Goal: Task Accomplishment & Management: Complete application form

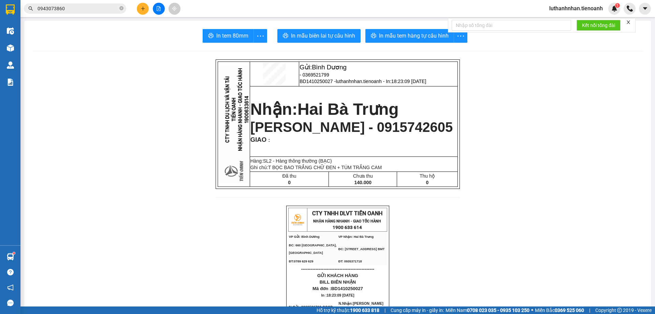
click at [145, 10] on button at bounding box center [143, 9] width 12 height 12
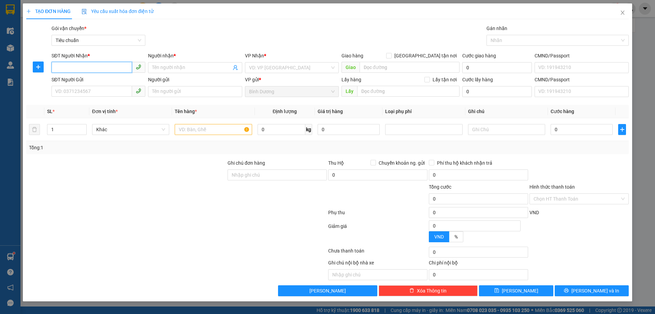
click at [98, 69] on input "SĐT Người Nhận *" at bounding box center [92, 67] width 81 height 11
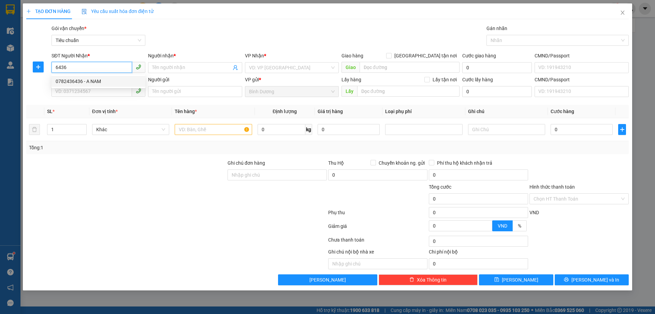
click at [90, 82] on div "0782436436 - A NAM" at bounding box center [99, 81] width 86 height 8
type input "0782436436"
type input "A NAM"
type input "0782436436"
type input "30.000"
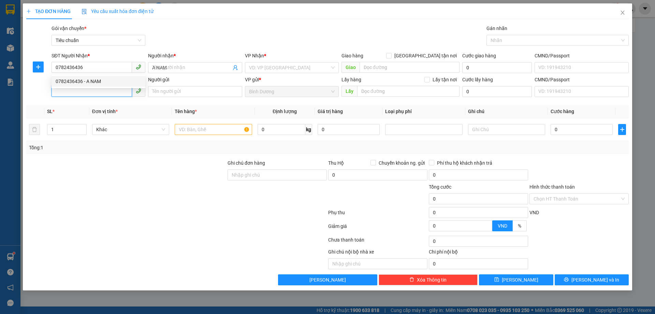
type input "30.000"
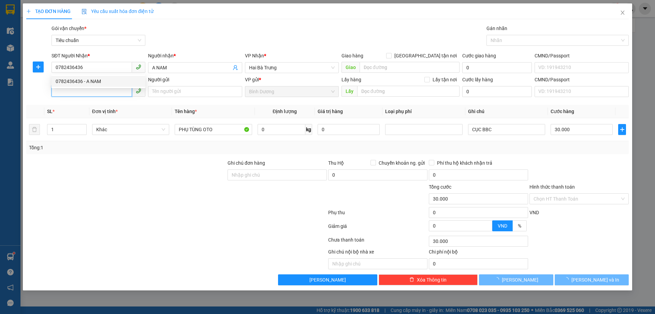
click at [91, 92] on input "SĐT Người Gửi" at bounding box center [92, 91] width 81 height 11
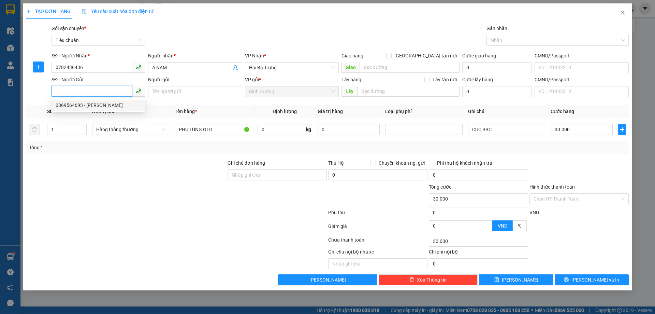
click at [94, 108] on div "0869564693 - [PERSON_NAME]" at bounding box center [99, 105] width 86 height 8
type input "0869564693"
type input "[PERSON_NAME]"
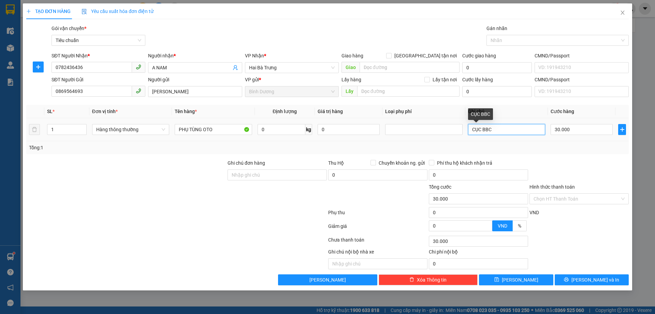
click at [507, 130] on input "CỤC BBC" at bounding box center [506, 129] width 77 height 11
click at [281, 127] on input "0" at bounding box center [282, 129] width 48 height 11
type input "8"
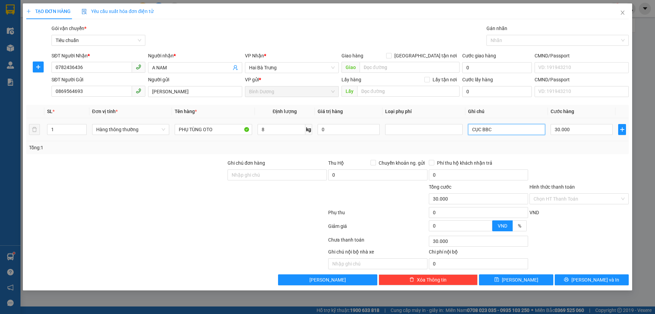
click at [500, 128] on input "CỤC BBC" at bounding box center [506, 129] width 77 height 11
type input "40.000"
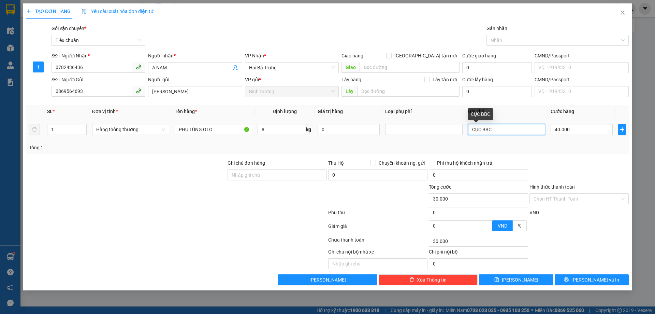
type input "40.000"
click at [500, 128] on input "CỤC BBC" at bounding box center [506, 129] width 77 height 11
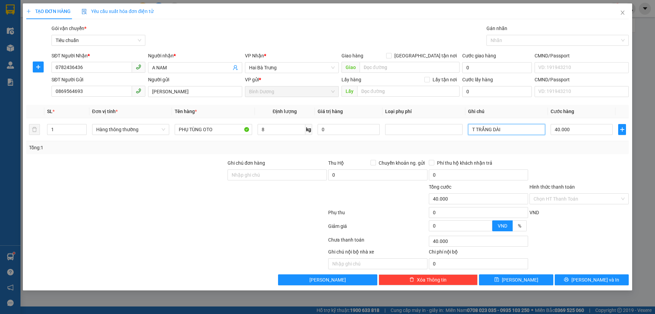
type input "T TRẮNG DÀI"
click at [527, 142] on div "Tổng: 1" at bounding box center [327, 147] width 603 height 13
click at [568, 135] on div "40.000" at bounding box center [582, 130] width 62 height 14
click at [569, 135] on div "40.000" at bounding box center [582, 130] width 62 height 14
click at [571, 128] on input "40.000" at bounding box center [582, 129] width 62 height 11
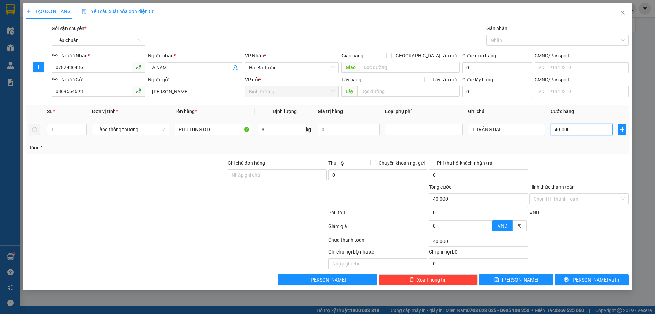
type input "6"
type input "60"
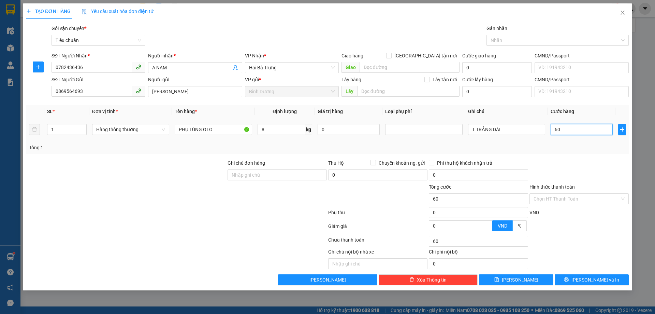
type input "60"
type input "60.000"
click at [582, 154] on div "Transit Pickup Surcharge Ids Transit Deliver Surcharge Ids Transit Deliver Surc…" at bounding box center [327, 155] width 603 height 260
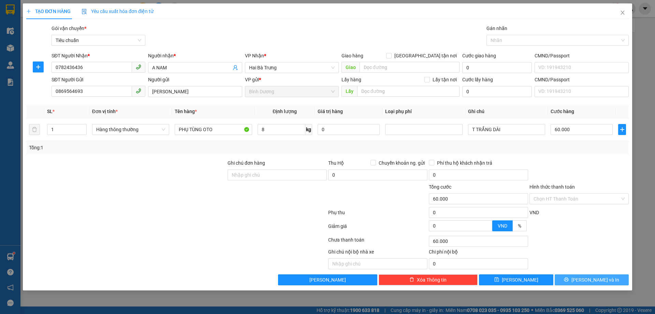
click at [586, 282] on span "[PERSON_NAME] và In" at bounding box center [596, 280] width 48 height 8
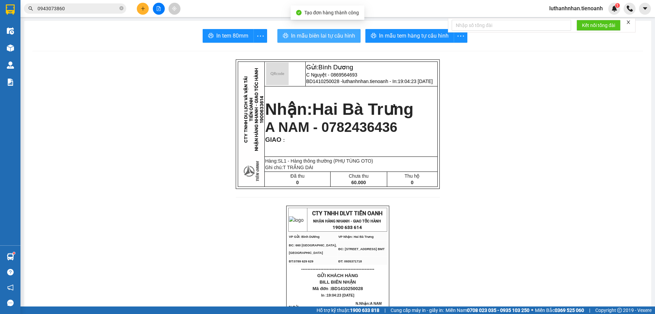
click at [326, 40] on span "In mẫu biên lai tự cấu hình" at bounding box center [323, 35] width 64 height 9
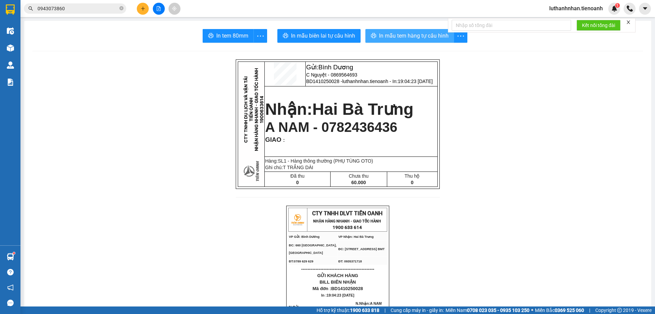
click at [412, 32] on span "In mẫu tem hàng tự cấu hình" at bounding box center [414, 35] width 70 height 9
click at [141, 10] on icon "plus" at bounding box center [143, 8] width 5 height 5
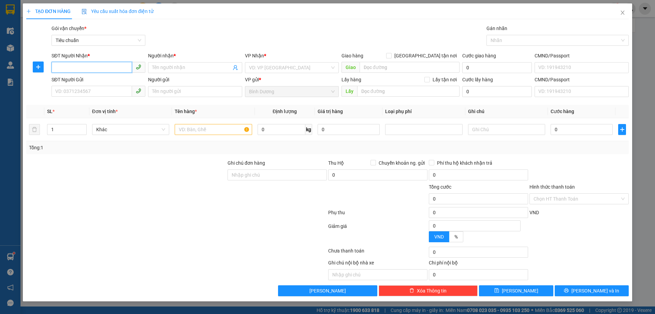
click at [103, 64] on input "SĐT Người Nhận *" at bounding box center [92, 67] width 81 height 11
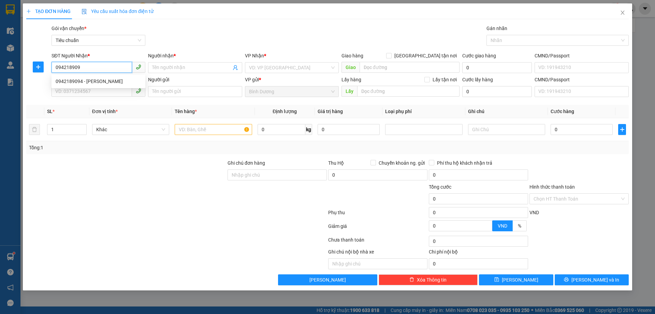
type input "0942189094"
click at [93, 80] on div "0942189094 - [PERSON_NAME]" at bounding box center [99, 81] width 86 height 8
type input "TÍN XUÂN"
type input "066090013310"
type input "30.000"
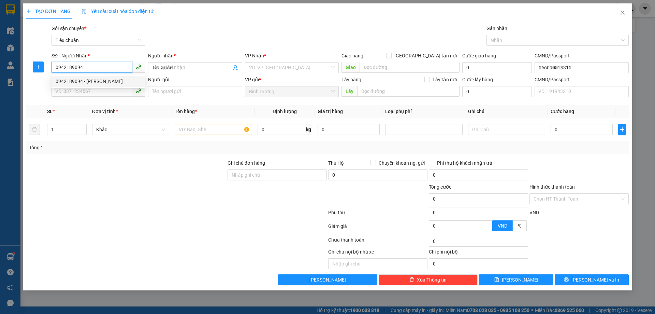
type input "30.000"
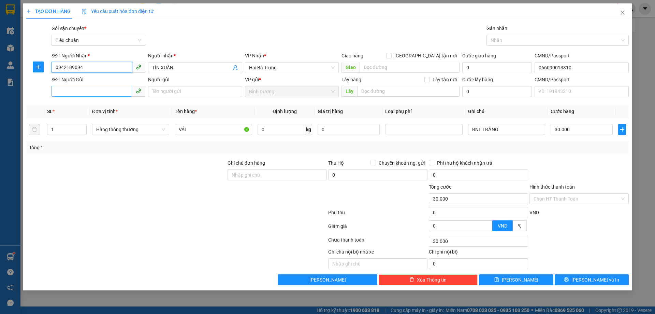
type input "0942189094"
click at [90, 94] on input "SĐT Người Gửi" at bounding box center [92, 91] width 81 height 11
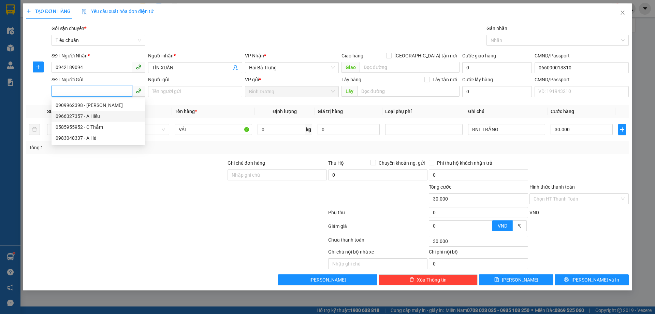
click at [100, 116] on div "0966327357 - A Hiếu" at bounding box center [99, 116] width 86 height 8
type input "0966327357"
type input "A Hiếu"
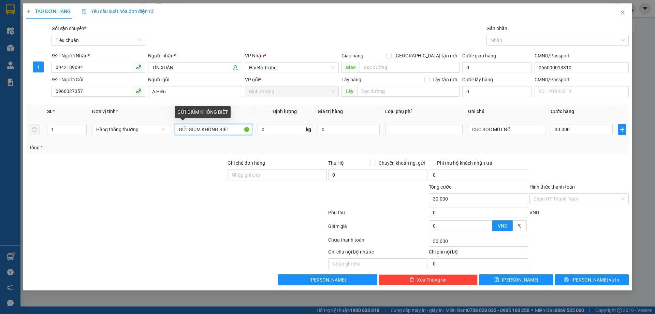
click at [194, 130] on input "GỬI GIÙM KHÔNG BIẾT" at bounding box center [213, 129] width 77 height 11
type input "VẬT TƯ SOFA"
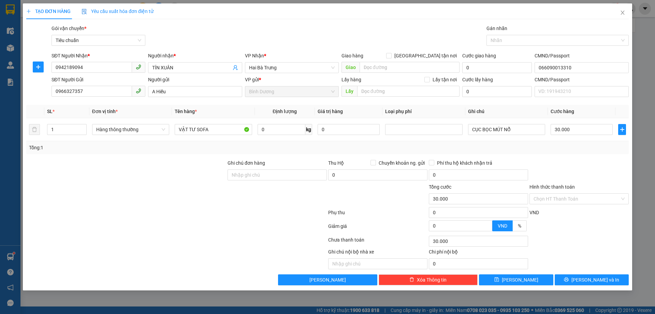
click at [264, 151] on div "Tổng: 1" at bounding box center [327, 148] width 597 height 8
click at [481, 131] on input "CỤC BỌC MÚT NỔ" at bounding box center [506, 129] width 77 height 11
type input "T TRƠN"
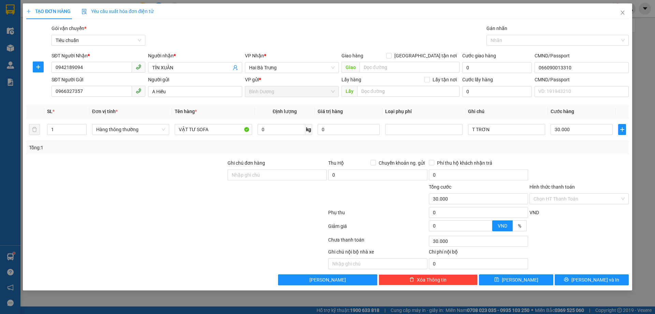
click at [527, 144] on div "Tổng: 1" at bounding box center [327, 148] width 597 height 8
click at [292, 128] on input "0" at bounding box center [282, 129] width 48 height 11
type input "10"
click at [335, 148] on div "Tổng: 1" at bounding box center [327, 148] width 597 height 8
type input "40.000"
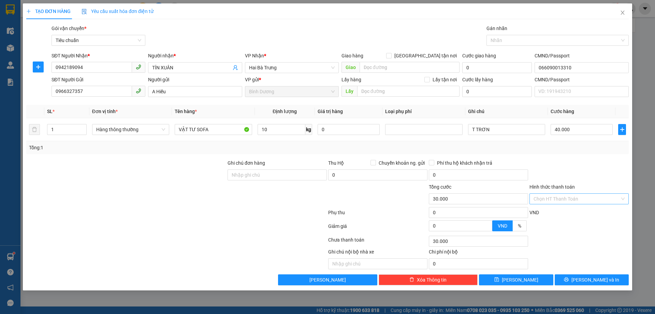
type input "40.000"
click at [588, 284] on button "[PERSON_NAME] và In" at bounding box center [592, 279] width 74 height 11
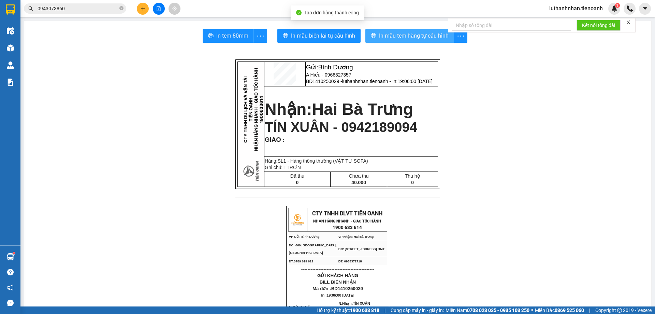
click at [408, 38] on span "In mẫu tem hàng tự cấu hình" at bounding box center [414, 35] width 70 height 9
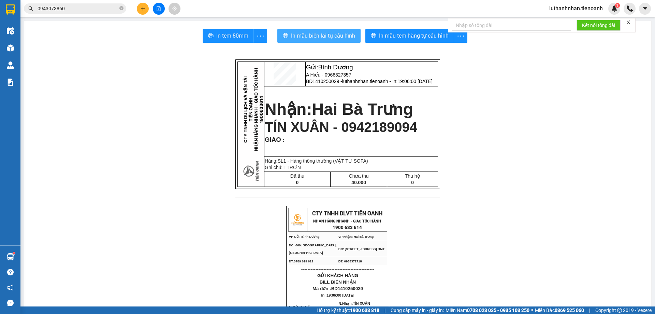
click at [332, 33] on span "In mẫu biên lai tự cấu hình" at bounding box center [323, 35] width 64 height 9
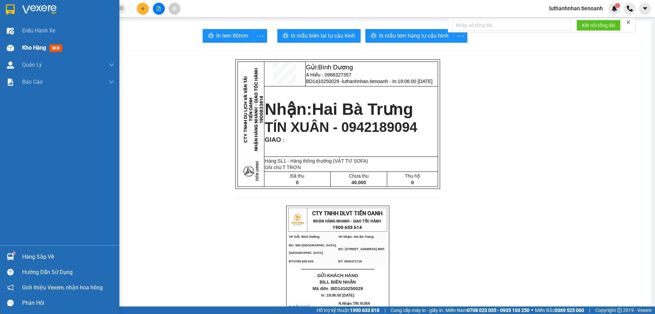
click at [26, 51] on div "Kho hàng mới" at bounding box center [43, 47] width 43 height 9
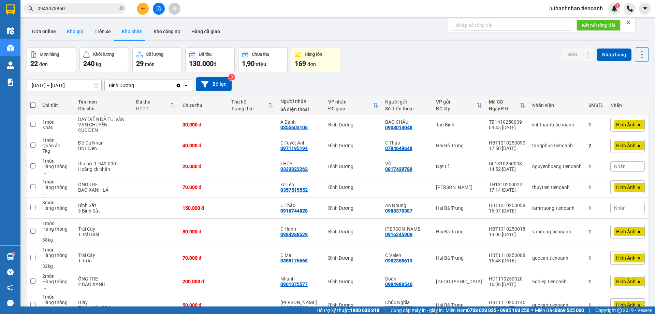
click at [69, 33] on button "Kho gửi" at bounding box center [75, 31] width 28 height 16
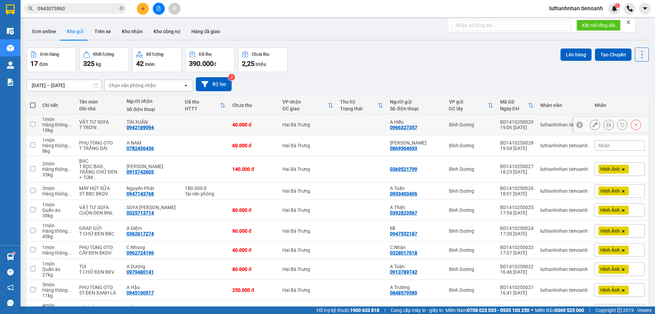
click at [590, 124] on button at bounding box center [595, 125] width 10 height 12
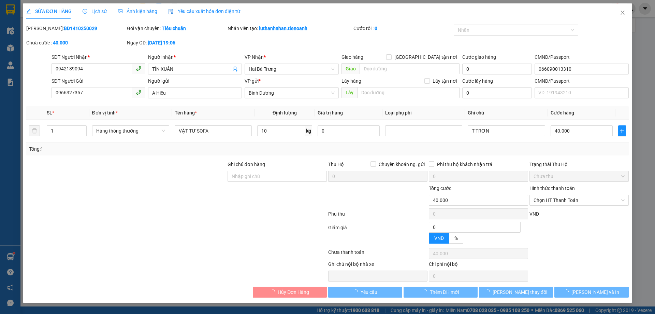
type input "0942189094"
type input "TÍN XUÂN"
type input "066090013310"
type input "0966327357"
type input "A Hiếu"
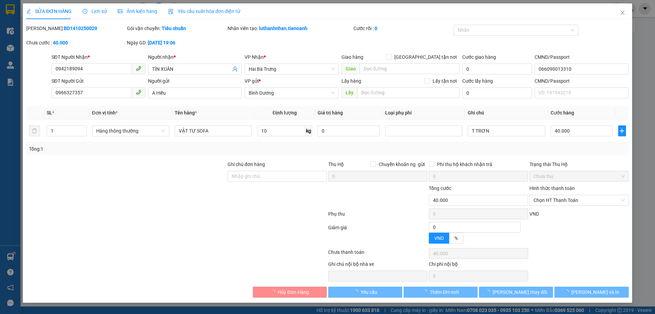
type input "0"
type input "40.000"
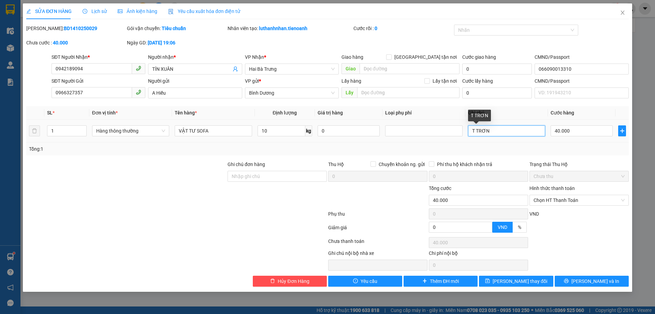
drag, startPoint x: 478, startPoint y: 130, endPoint x: 505, endPoint y: 130, distance: 26.6
click at [505, 130] on input "T TRƠN" at bounding box center [506, 130] width 77 height 11
type input "T CHỮ ĐEN"
click at [593, 284] on span "[PERSON_NAME] và In" at bounding box center [596, 281] width 48 height 8
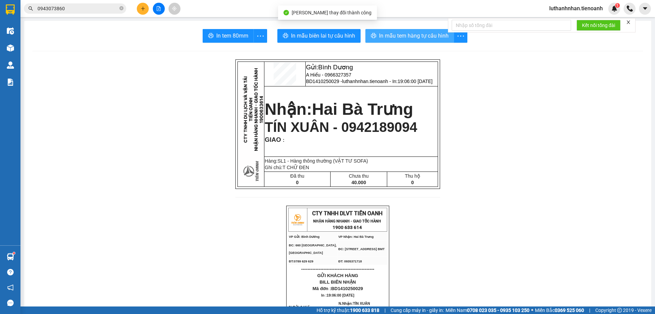
click at [416, 38] on span "In mẫu tem hàng tự cấu hình" at bounding box center [414, 35] width 70 height 9
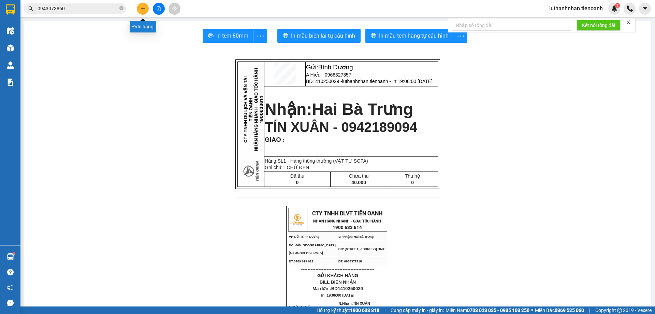
click at [144, 10] on icon "plus" at bounding box center [143, 8] width 5 height 5
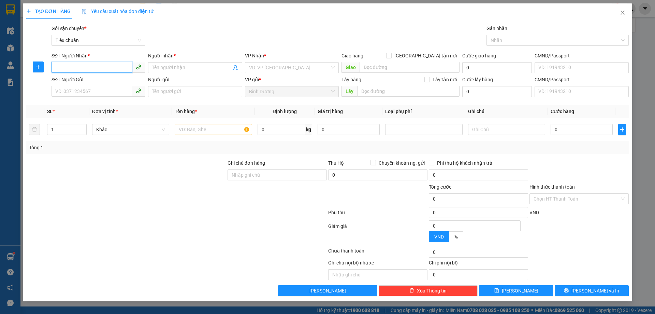
click at [117, 65] on input "SĐT Người Nhận *" at bounding box center [92, 67] width 81 height 11
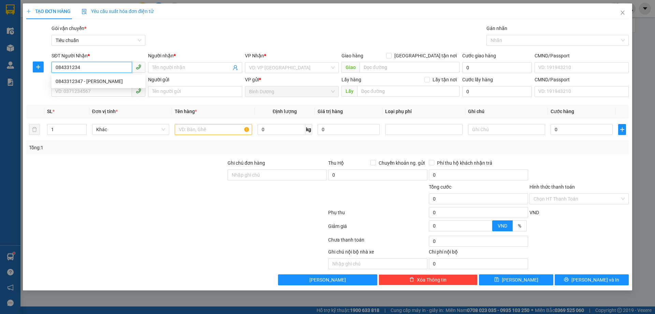
type input "0843312347"
click at [100, 82] on div "0843312347 - [PERSON_NAME]" at bounding box center [99, 81] width 86 height 8
type input "[PERSON_NAME]"
type input "70.000"
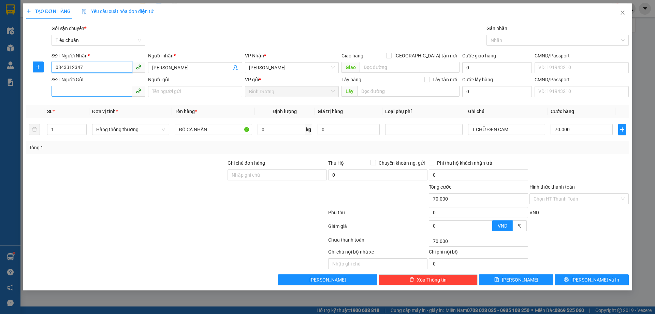
type input "0843312347"
click at [102, 93] on input "SĐT Người Gửi" at bounding box center [92, 91] width 81 height 11
click at [102, 104] on div "0796664192 - A Kiệt" at bounding box center [99, 105] width 86 height 8
type input "0796664192"
type input "A Kiệt"
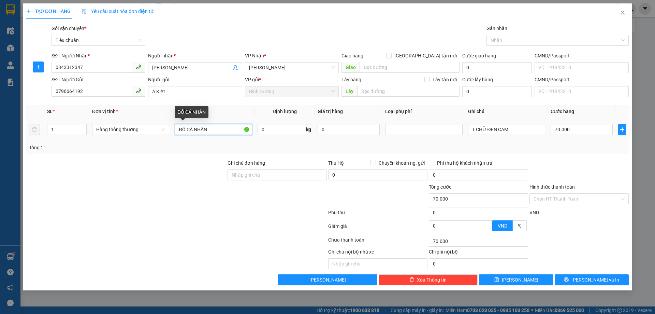
click at [203, 130] on input "ĐỒ CÁ NHÂN" at bounding box center [213, 129] width 77 height 11
click at [216, 129] on input "SỮA + GẤU BÔNBG" at bounding box center [213, 129] width 77 height 11
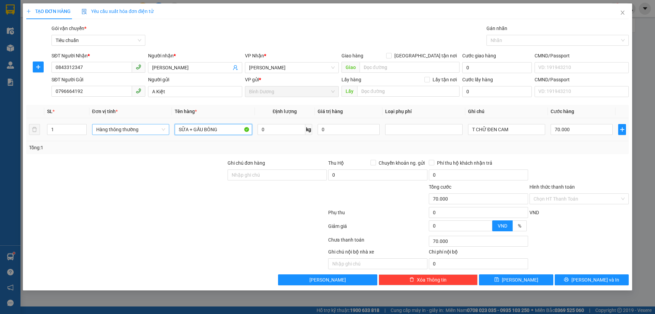
click at [132, 131] on span "Hàng thông thường" at bounding box center [130, 129] width 69 height 10
type input "SỮA + GẤU BÔNG"
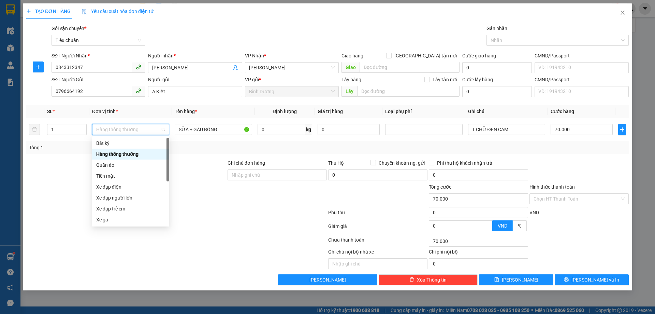
click at [249, 148] on div "Tổng: 1" at bounding box center [141, 148] width 224 height 8
click at [277, 132] on input "0" at bounding box center [282, 129] width 48 height 11
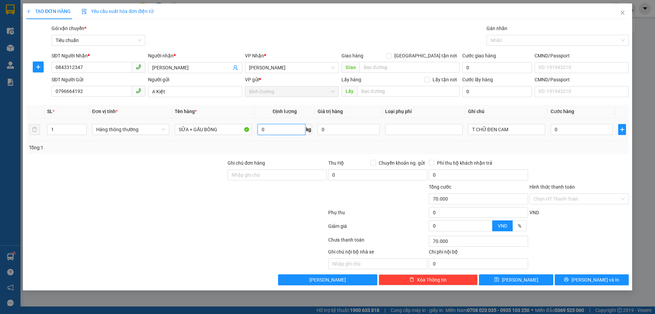
type input "0"
click at [277, 132] on input "0" at bounding box center [282, 129] width 48 height 11
type input "22"
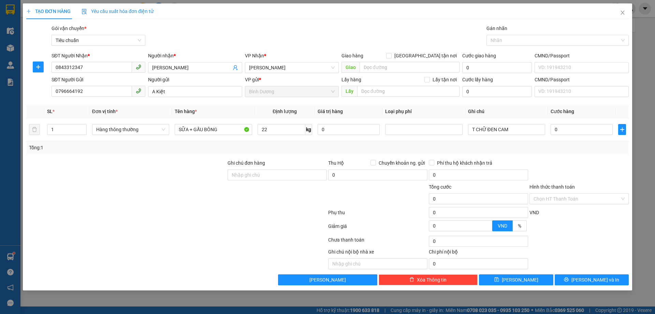
click at [309, 152] on div "Tổng: 1" at bounding box center [327, 147] width 603 height 13
type input "60.000"
click at [498, 131] on input "T CHỮ ĐEN CAM" at bounding box center [506, 129] width 77 height 11
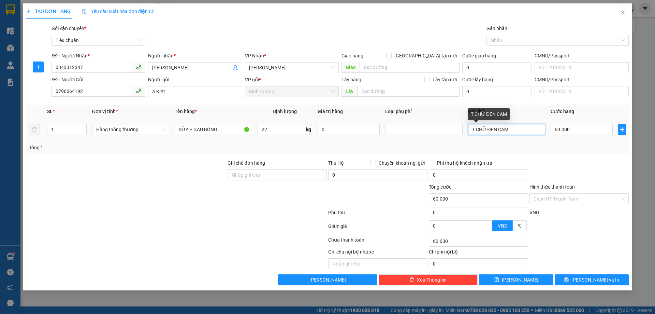
click at [498, 131] on input "T CHỮ ĐEN CAM" at bounding box center [506, 129] width 77 height 11
type input "T CAM CHỮ TRẮNG"
click at [577, 146] on div "Tổng: 1" at bounding box center [327, 148] width 597 height 8
click at [567, 194] on input "Hình thức thanh toán" at bounding box center [577, 199] width 86 height 10
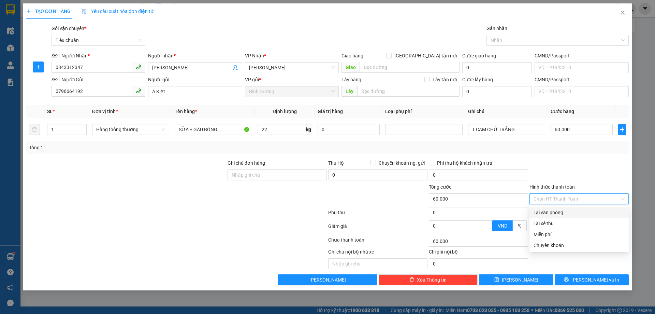
click at [568, 214] on div "Tại văn phòng" at bounding box center [579, 213] width 91 height 8
type input "0"
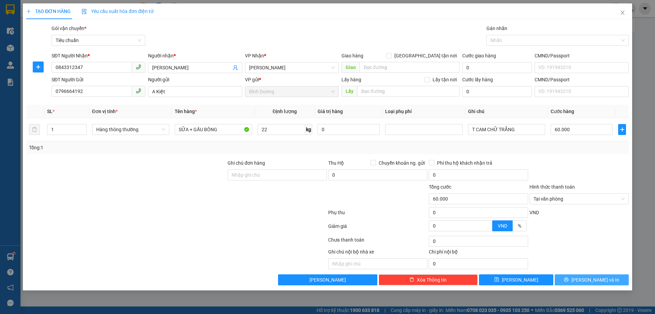
click at [592, 278] on span "[PERSON_NAME] và In" at bounding box center [596, 280] width 48 height 8
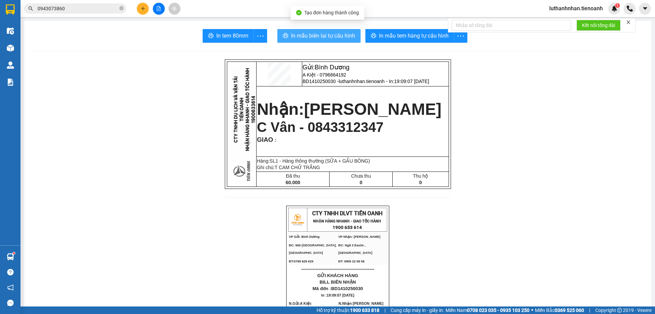
click at [339, 29] on button "In mẫu biên lai tự cấu hình" at bounding box center [318, 36] width 83 height 14
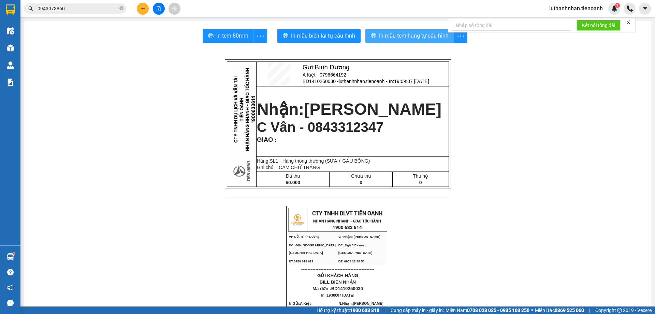
click at [420, 42] on button "In mẫu tem hàng tự cấu hình" at bounding box center [410, 36] width 89 height 14
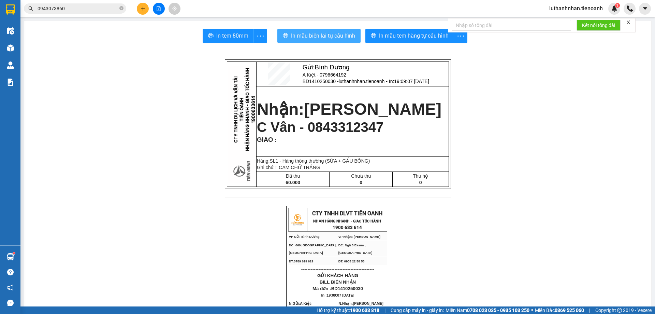
click at [341, 37] on span "In mẫu biên lai tự cấu hình" at bounding box center [323, 35] width 64 height 9
click at [142, 7] on icon "plus" at bounding box center [143, 8] width 5 height 5
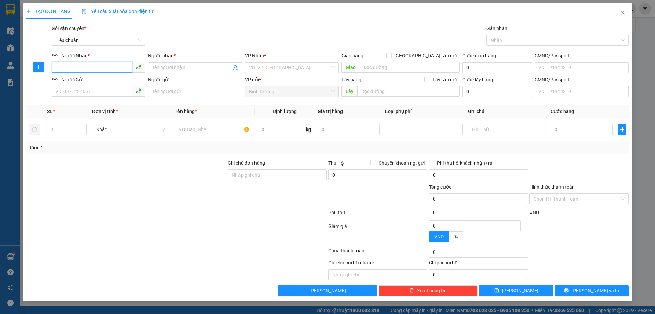
click at [109, 68] on input "SĐT Người Nhận *" at bounding box center [92, 67] width 81 height 11
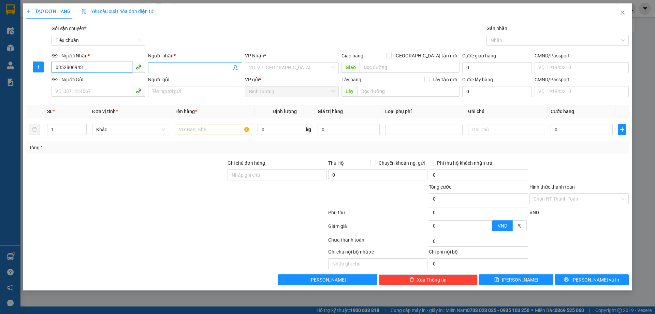
type input "0352806943"
click at [171, 66] on input "Người nhận *" at bounding box center [191, 68] width 79 height 8
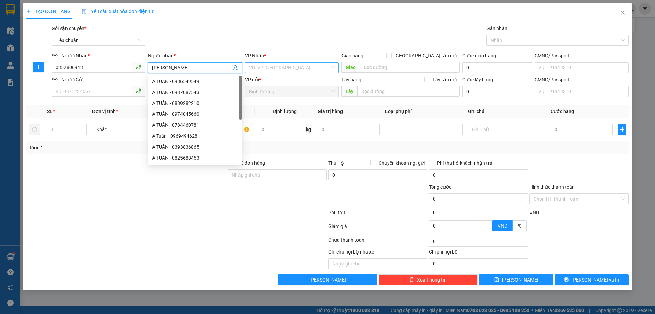
type input "[PERSON_NAME]"
click at [267, 66] on input "search" at bounding box center [289, 67] width 81 height 10
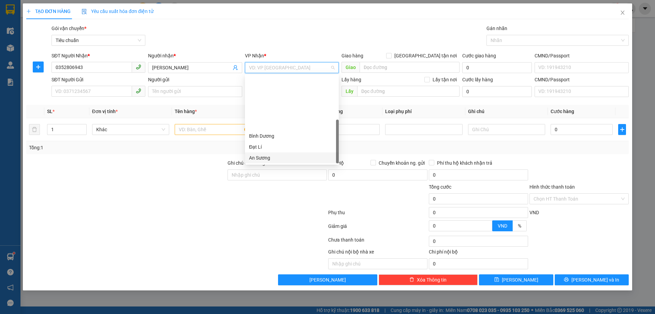
scroll to position [66, 0]
click at [263, 83] on div "Đạt Lí" at bounding box center [292, 81] width 86 height 8
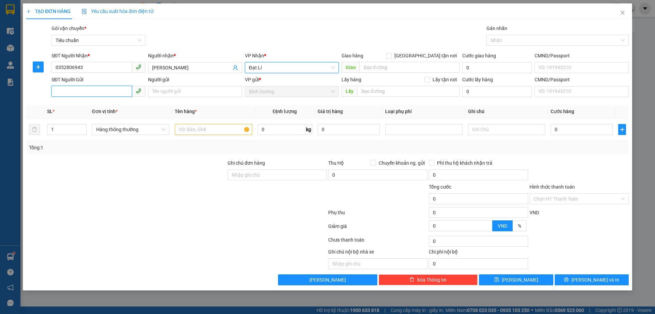
click at [82, 88] on input "SĐT Người Gửi" at bounding box center [92, 91] width 81 height 11
type input "0392222655"
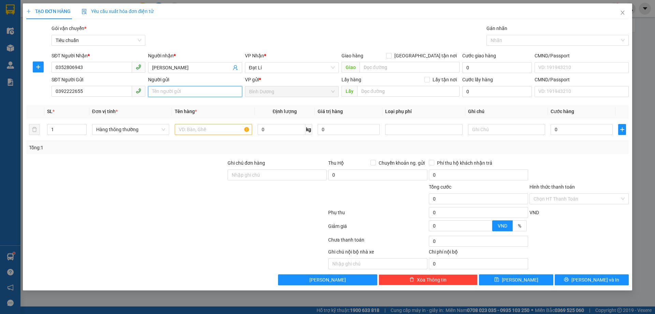
click at [175, 94] on input "Người gửi" at bounding box center [195, 91] width 94 height 11
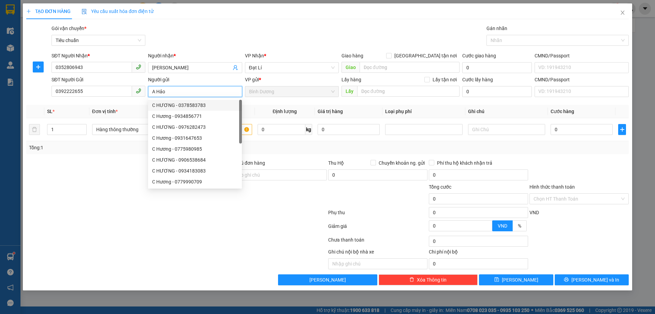
type input "A Hảo"
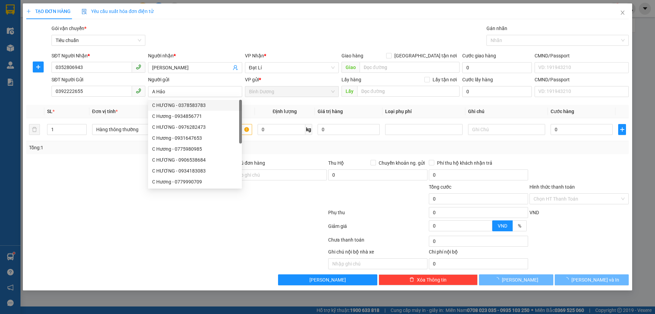
click at [94, 173] on div at bounding box center [126, 171] width 201 height 24
click at [129, 126] on span "Hàng thông thường" at bounding box center [130, 129] width 69 height 10
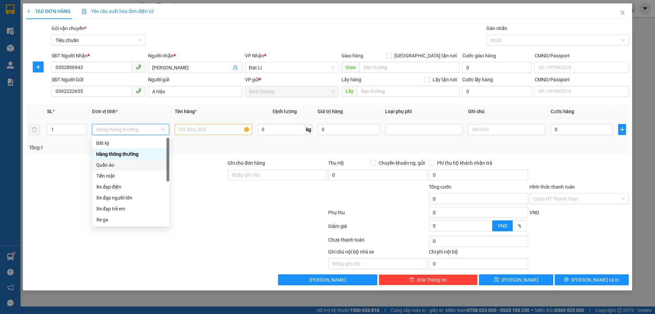
click at [119, 166] on div "Quần áo" at bounding box center [130, 165] width 69 height 8
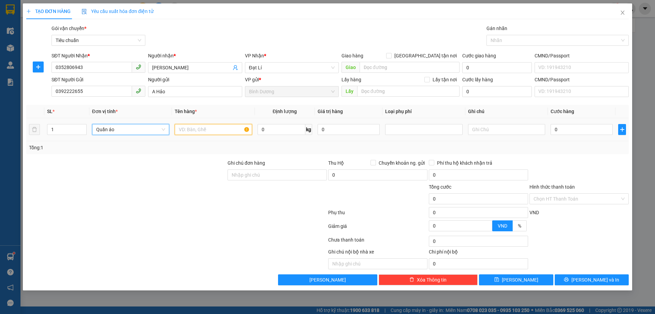
click at [202, 130] on input "text" at bounding box center [213, 129] width 77 height 11
type input "A"
type input "ÁO"
click at [194, 148] on div "Tổng: 1" at bounding box center [141, 148] width 224 height 8
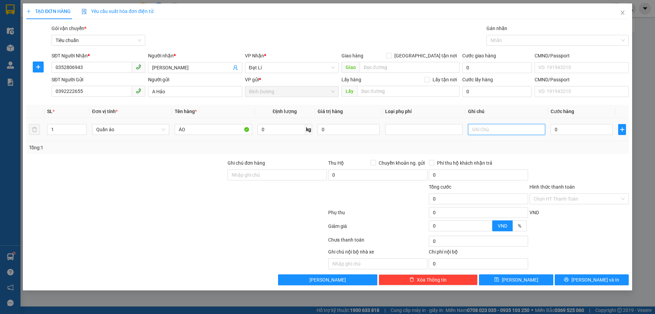
click at [484, 126] on input "text" at bounding box center [506, 129] width 77 height 11
click at [485, 126] on input "text" at bounding box center [506, 129] width 77 height 11
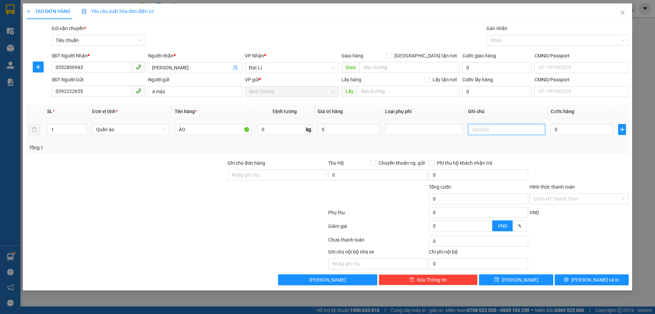
click at [486, 129] on input "text" at bounding box center [506, 129] width 77 height 11
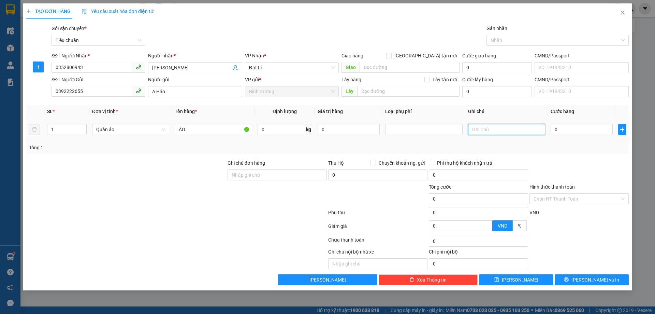
click at [486, 129] on input "text" at bounding box center [506, 129] width 77 height 11
type input "BNL XANH"
click at [541, 145] on div "Tổng: 1" at bounding box center [327, 148] width 597 height 8
click at [555, 128] on input "0" at bounding box center [582, 129] width 62 height 11
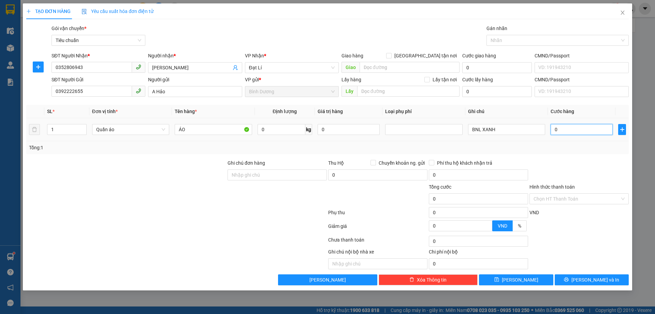
type input "3"
type input "30"
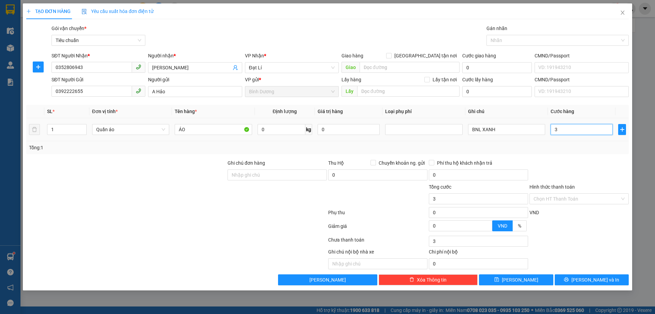
type input "30"
type input "30.000"
click at [573, 155] on div "Transit Pickup Surcharge Ids Transit Deliver Surcharge Ids Transit Deliver Surc…" at bounding box center [327, 155] width 603 height 260
click at [590, 197] on input "Hình thức thanh toán" at bounding box center [577, 199] width 86 height 10
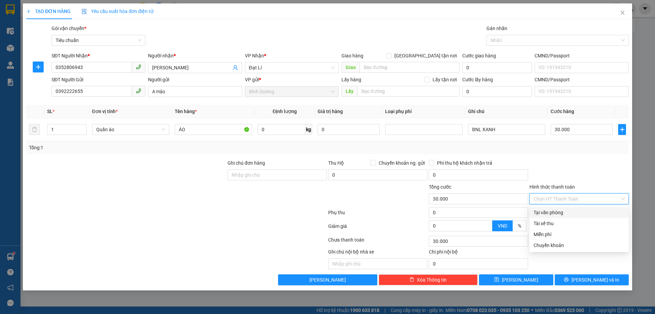
click at [583, 211] on div "Tại văn phòng" at bounding box center [579, 213] width 91 height 8
type input "0"
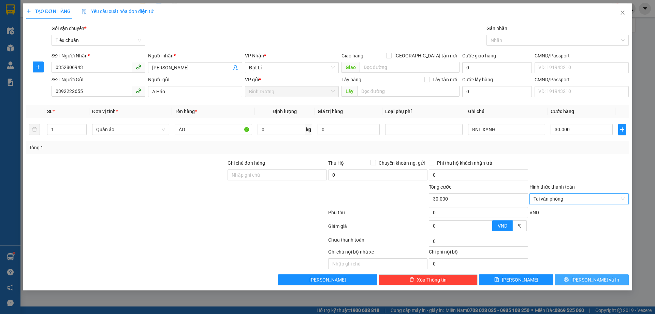
click at [604, 283] on span "[PERSON_NAME] và In" at bounding box center [596, 280] width 48 height 8
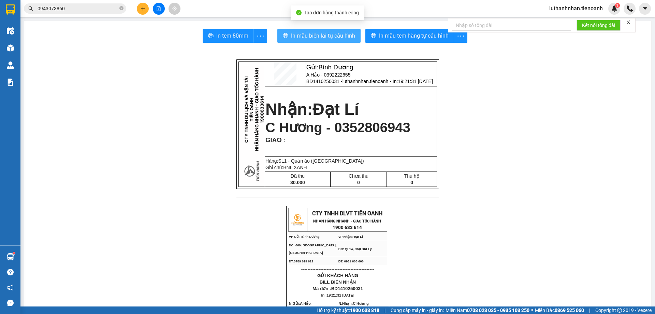
click at [347, 39] on span "In mẫu biên lai tự cấu hình" at bounding box center [323, 35] width 64 height 9
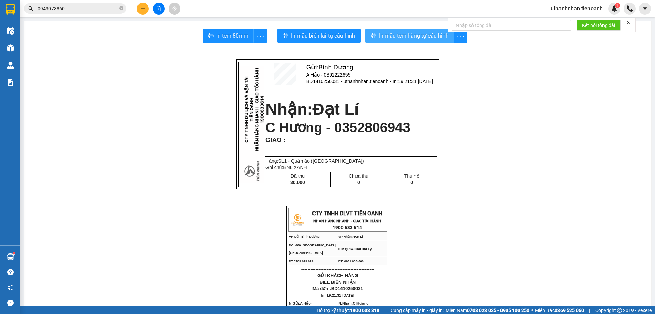
click at [409, 37] on span "In mẫu tem hàng tự cấu hình" at bounding box center [414, 35] width 70 height 9
